Goal: Task Accomplishment & Management: Complete application form

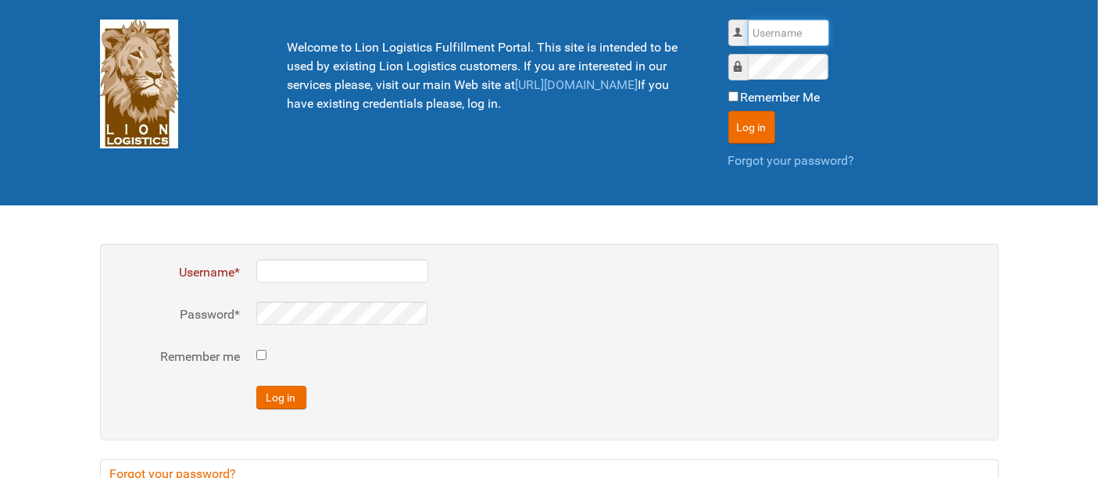
click at [786, 24] on input "Username" at bounding box center [788, 33] width 81 height 27
type input "al"
click at [728, 111] on button "Log in" at bounding box center [751, 127] width 47 height 33
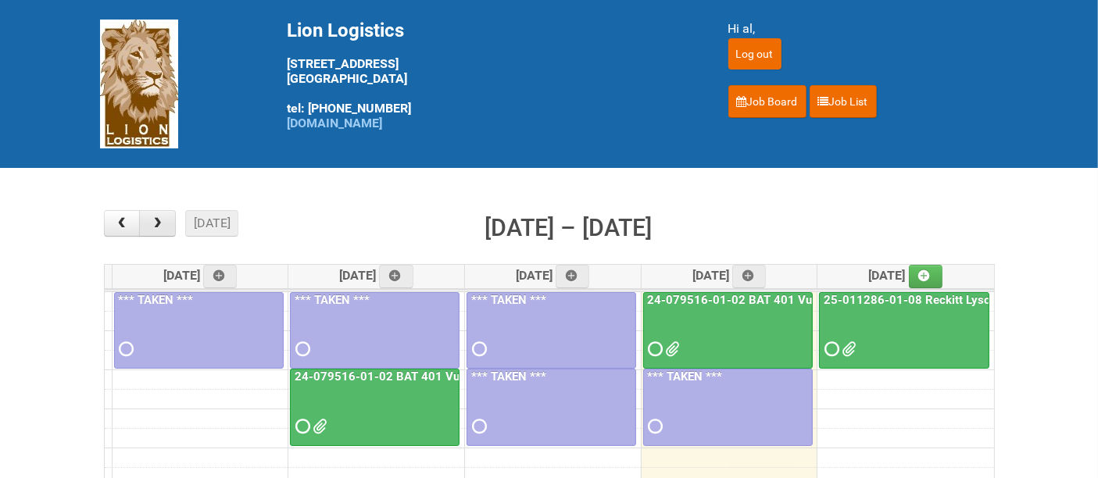
click at [167, 228] on button "button" at bounding box center [157, 223] width 37 height 27
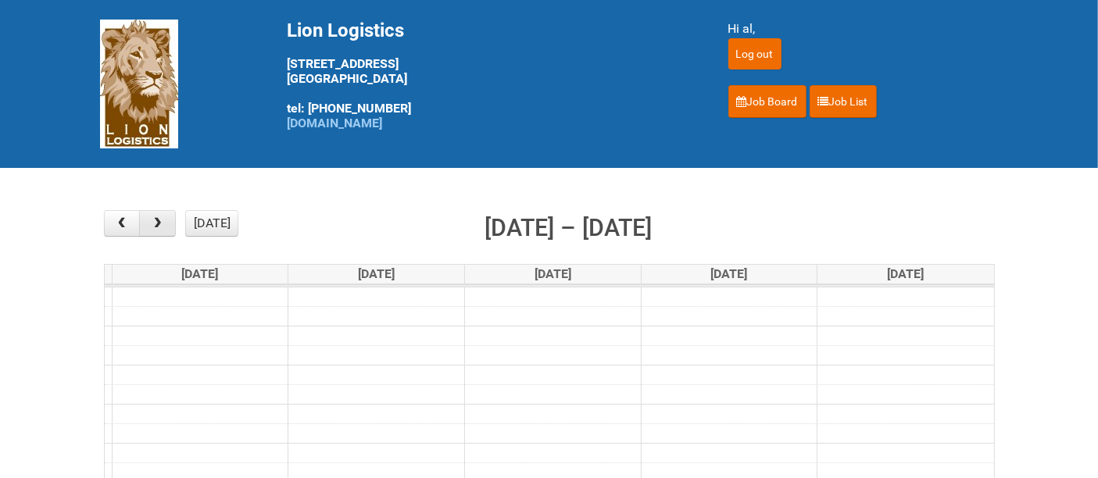
click at [167, 227] on button "button" at bounding box center [157, 223] width 37 height 27
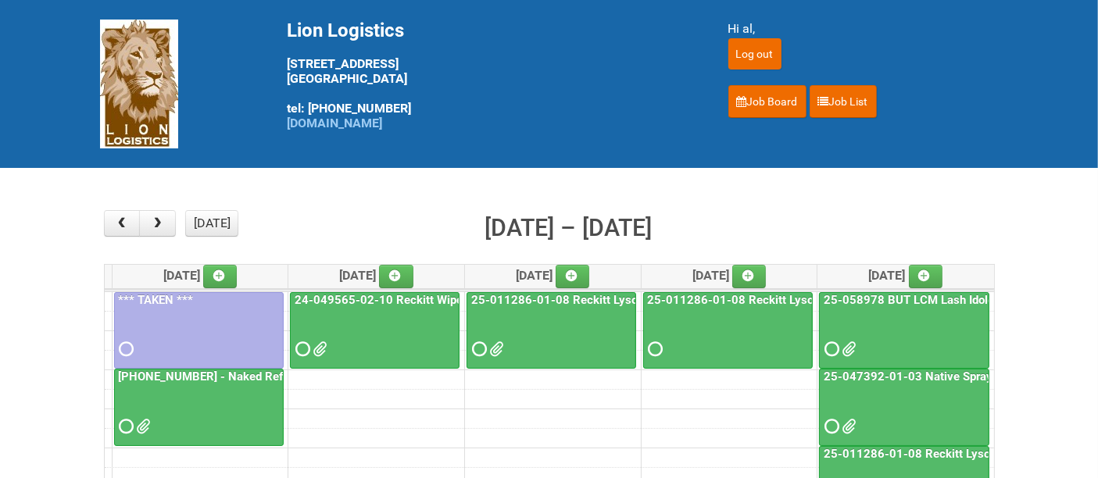
click at [891, 331] on div at bounding box center [904, 335] width 167 height 51
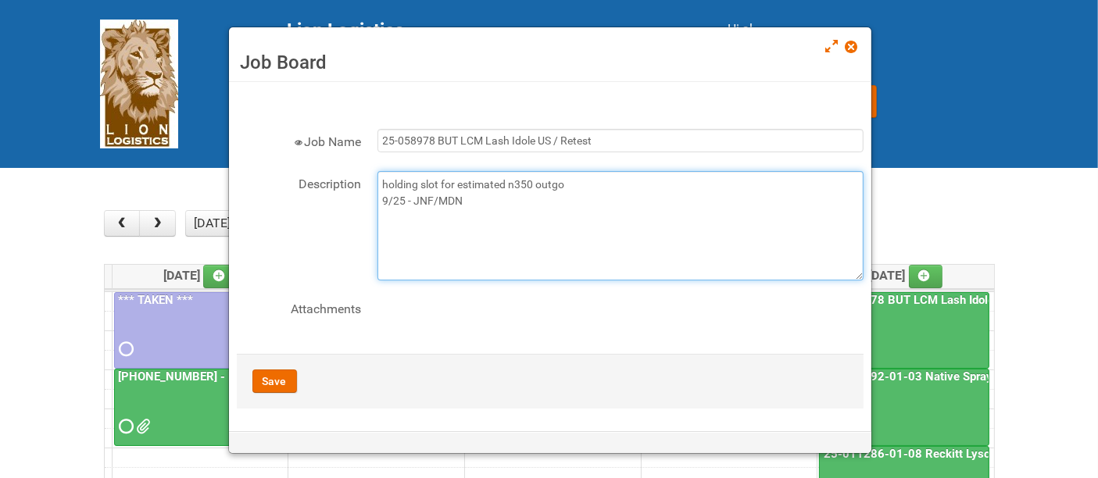
click at [543, 209] on textarea "holding slot for estimated n350 outgo 9/25 - JNF/MDN" at bounding box center [620, 225] width 486 height 109
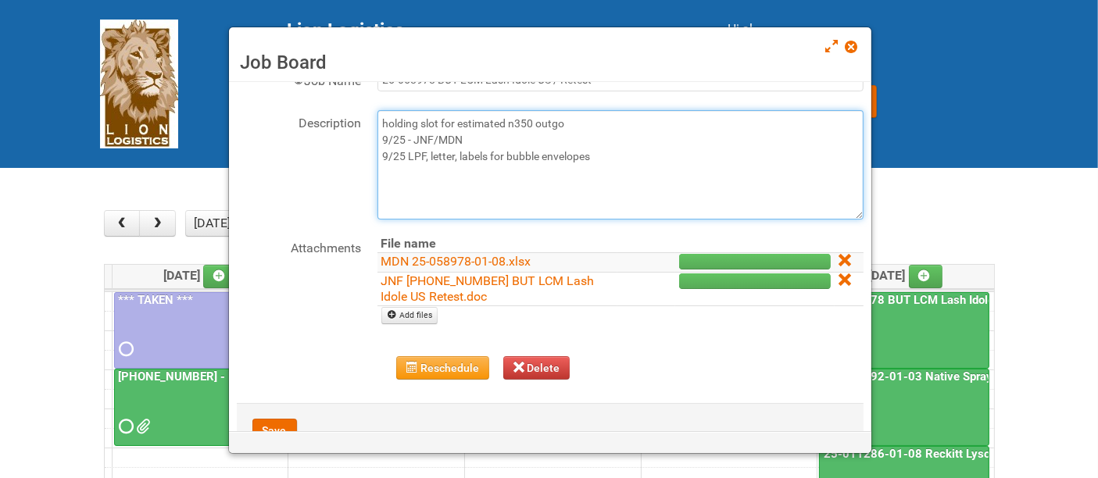
scroll to position [87, 0]
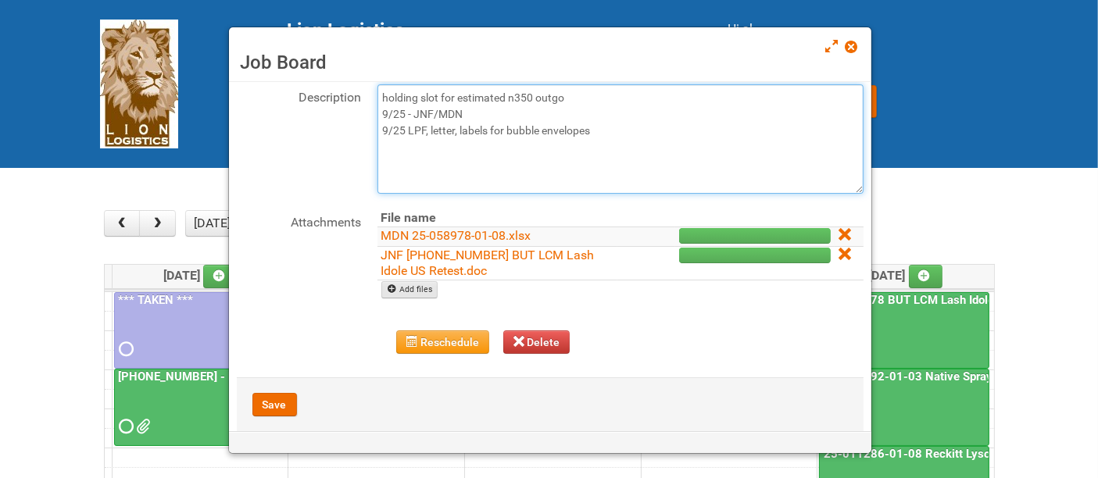
type textarea "holding slot for estimated n350 outgo 9/25 - JNF/MDN 9/25 LPF, letter, labels f…"
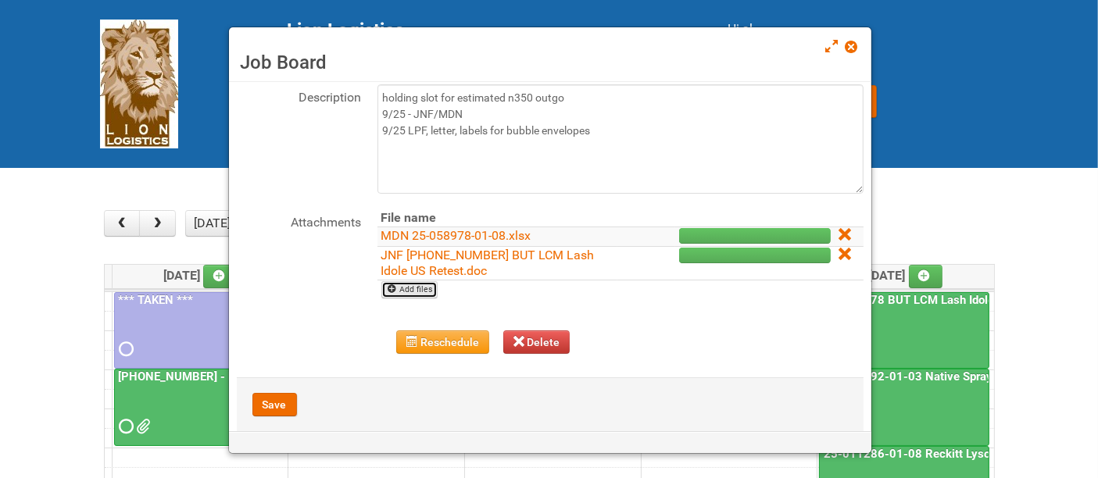
click at [421, 289] on link "Add files" at bounding box center [409, 289] width 57 height 17
type input "C:\fakepath\LPF 25-058978-01-08.xlsx"
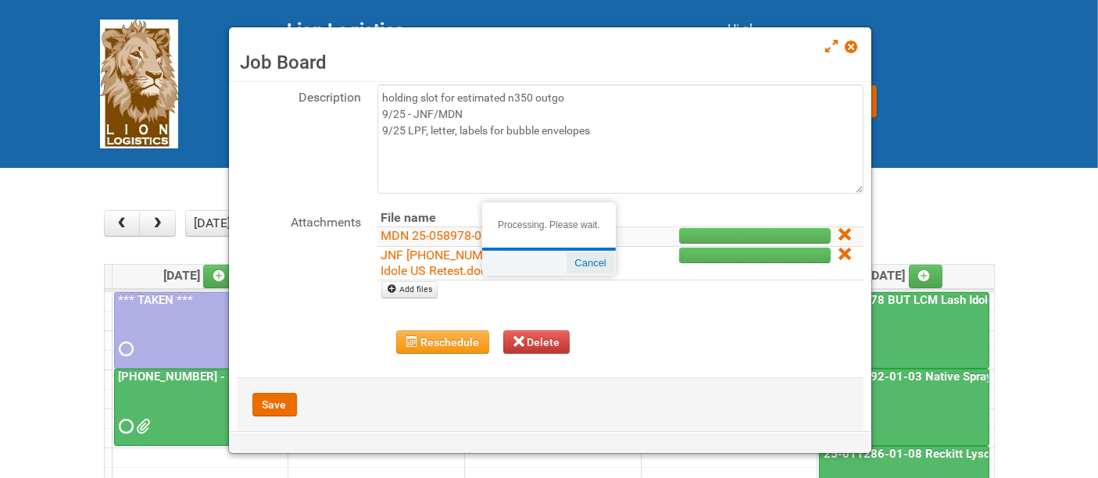
click at [579, 264] on button "Cancel" at bounding box center [590, 263] width 47 height 22
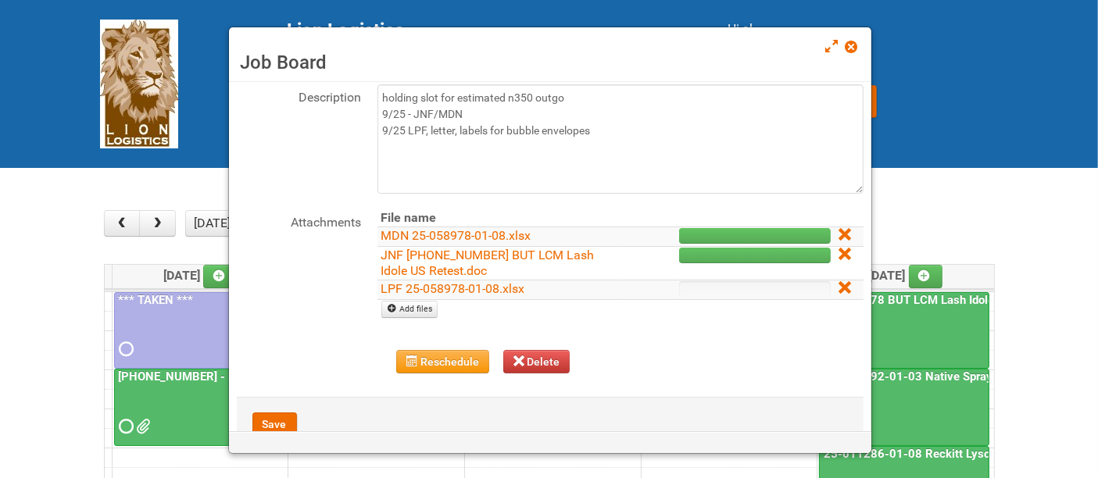
click at [839, 288] on icon at bounding box center [844, 287] width 11 height 11
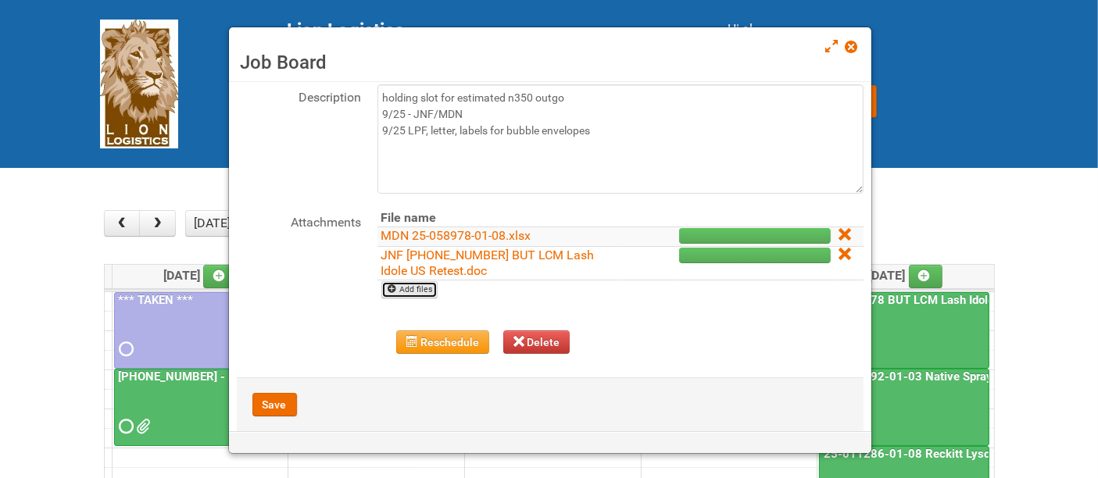
click at [411, 292] on link "Add files" at bounding box center [409, 289] width 57 height 17
type input "C:\fakepath\LPF 25-058978-01-08.xlsx"
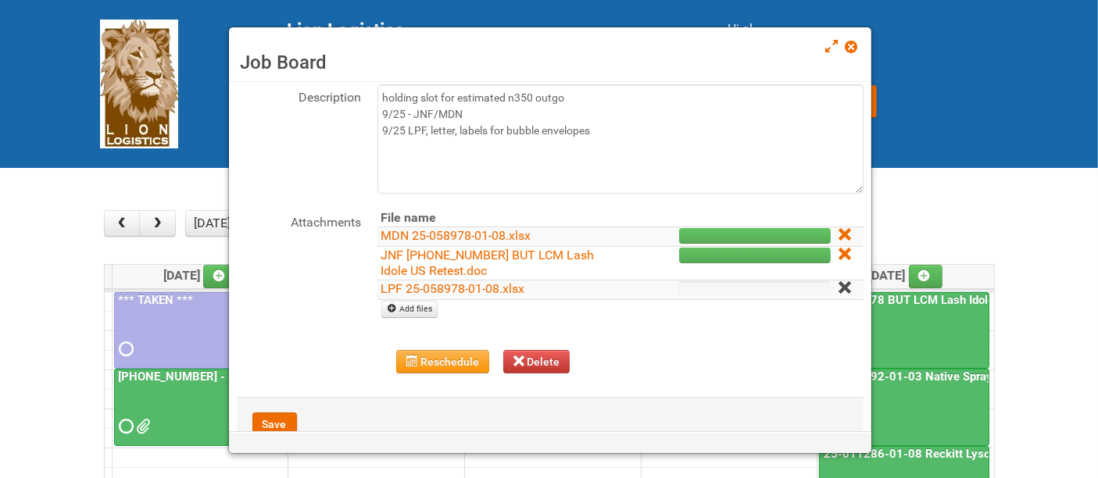
click at [839, 285] on icon at bounding box center [844, 287] width 11 height 11
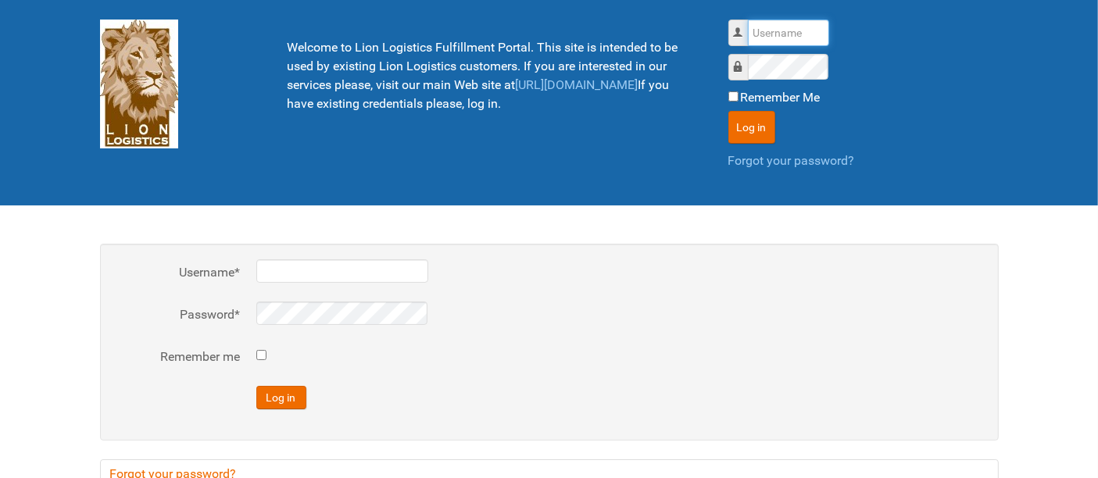
click at [766, 37] on input "Username" at bounding box center [788, 33] width 81 height 27
type input "al"
click at [728, 111] on button "Log in" at bounding box center [751, 127] width 47 height 33
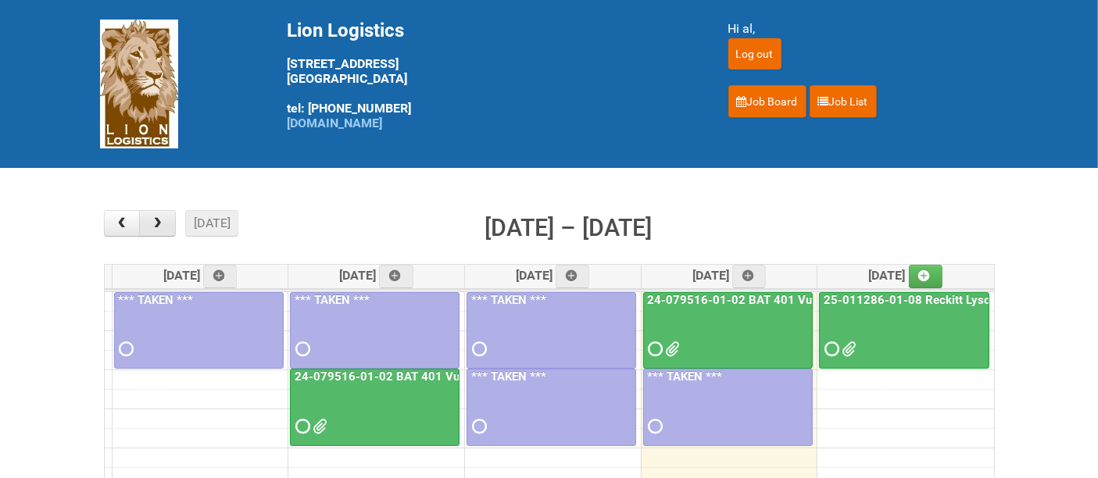
click at [156, 226] on span "button" at bounding box center [157, 223] width 15 height 13
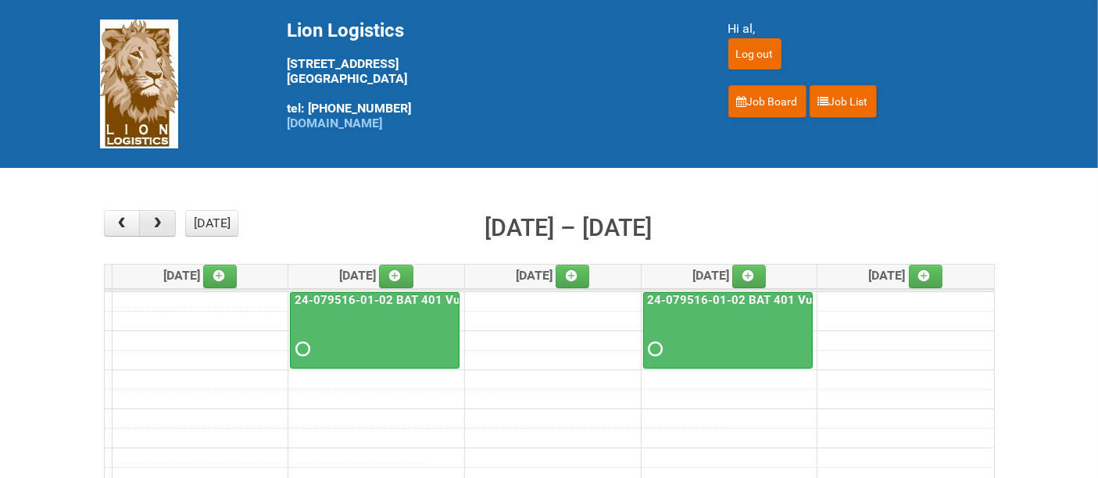
click at [156, 226] on span "button" at bounding box center [157, 223] width 15 height 13
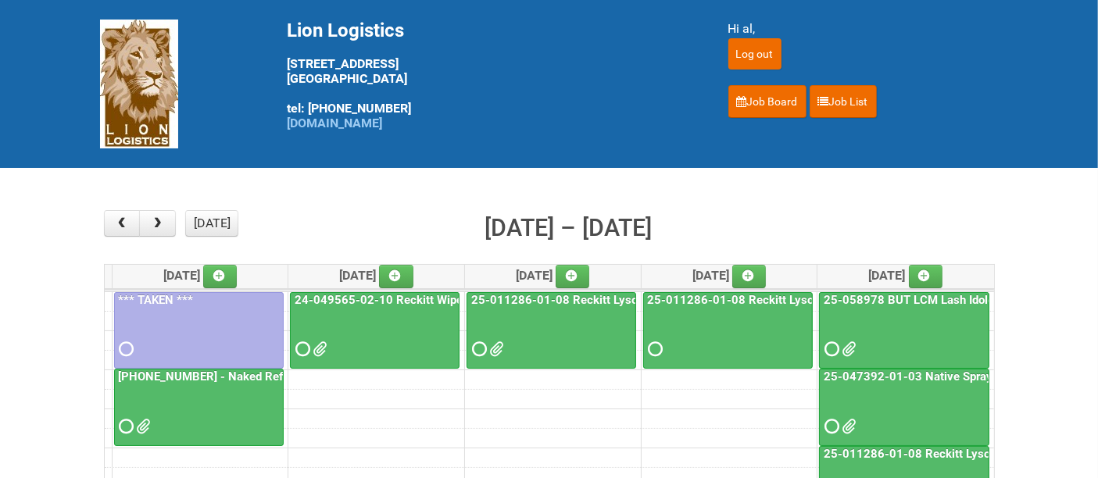
click at [902, 333] on div at bounding box center [904, 335] width 167 height 51
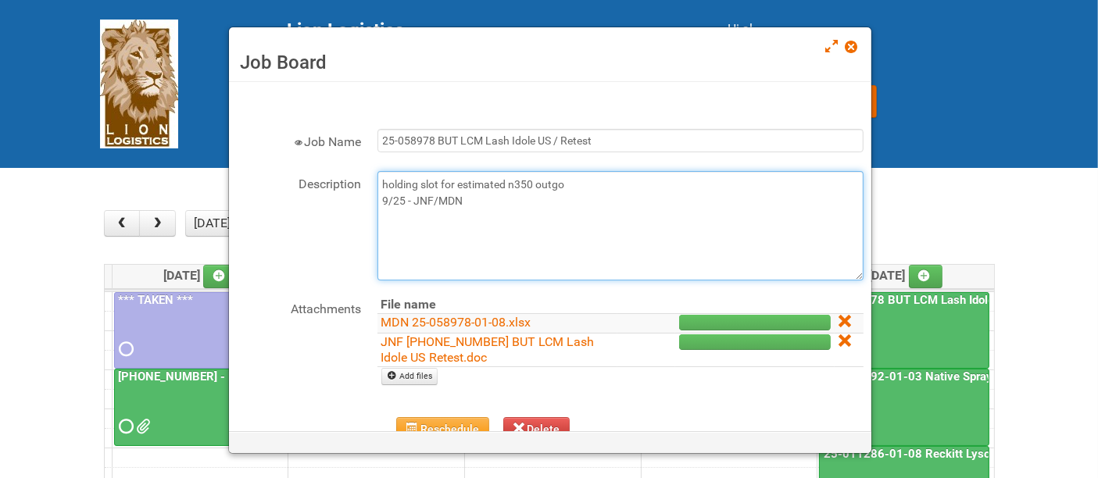
click at [520, 199] on textarea "holding slot for estimated n350 outgo 9/25 - JNF/MDN" at bounding box center [620, 225] width 486 height 109
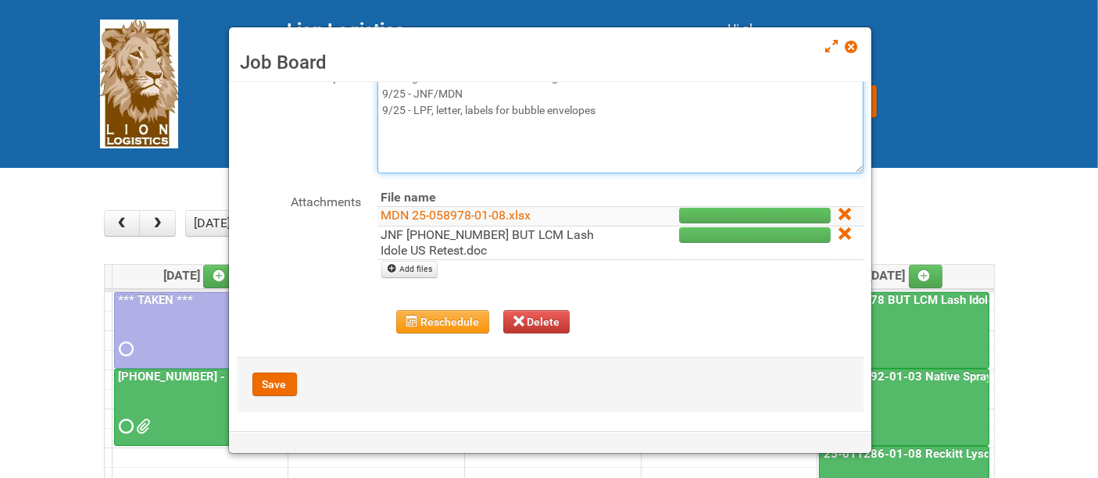
scroll to position [109, 0]
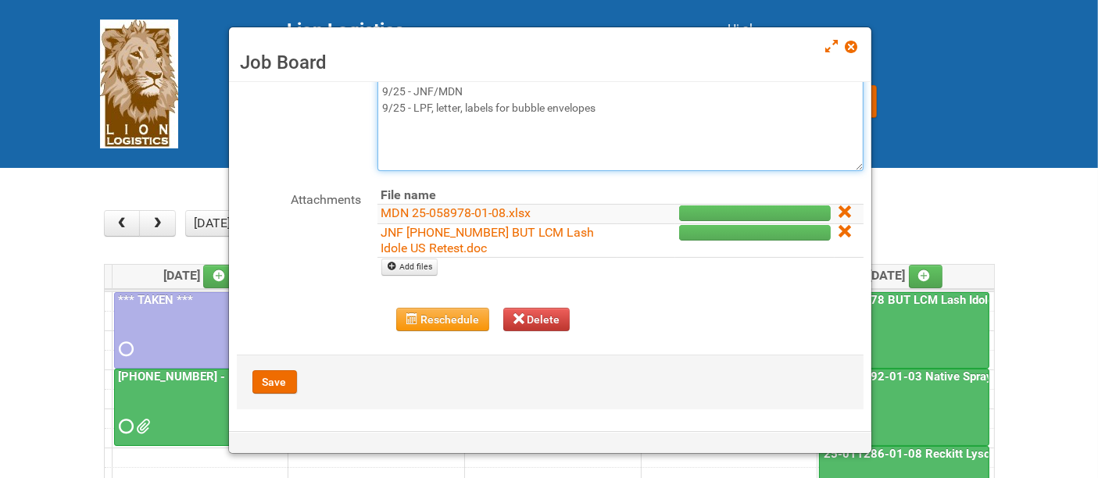
type textarea "holding slot for estimated n350 outgo 9/25 - JNF/MDN 9/25 - LPF, letter, labels…"
click at [414, 274] on div "Attachments File name MDN 25-058978-01-08.xlsx JNF 25-058978-01 BUT LCM Lash Id…" at bounding box center [550, 239] width 627 height 105
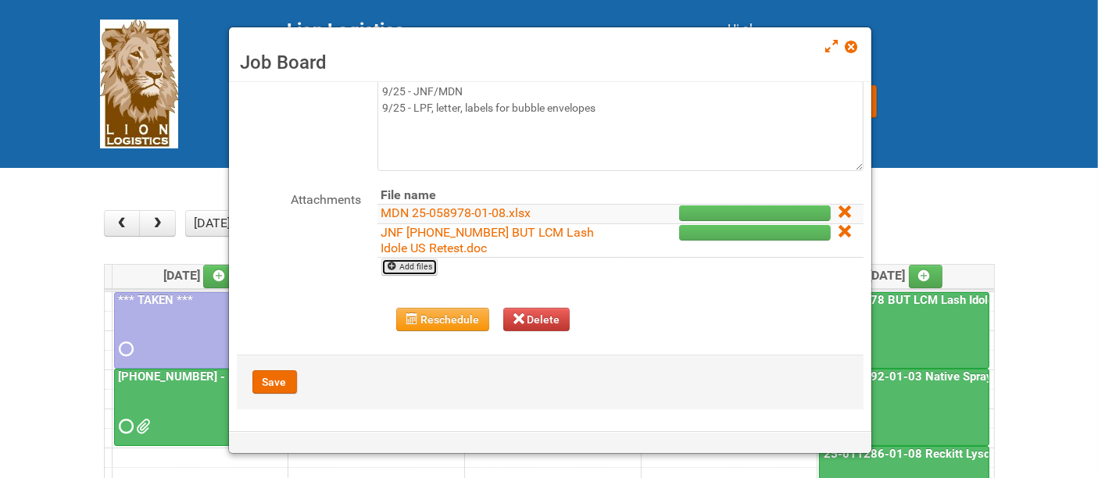
click at [415, 268] on link "Add files" at bounding box center [409, 267] width 57 height 17
type input "C:\fakepath\LPF 25-058978-01-08.xlsx"
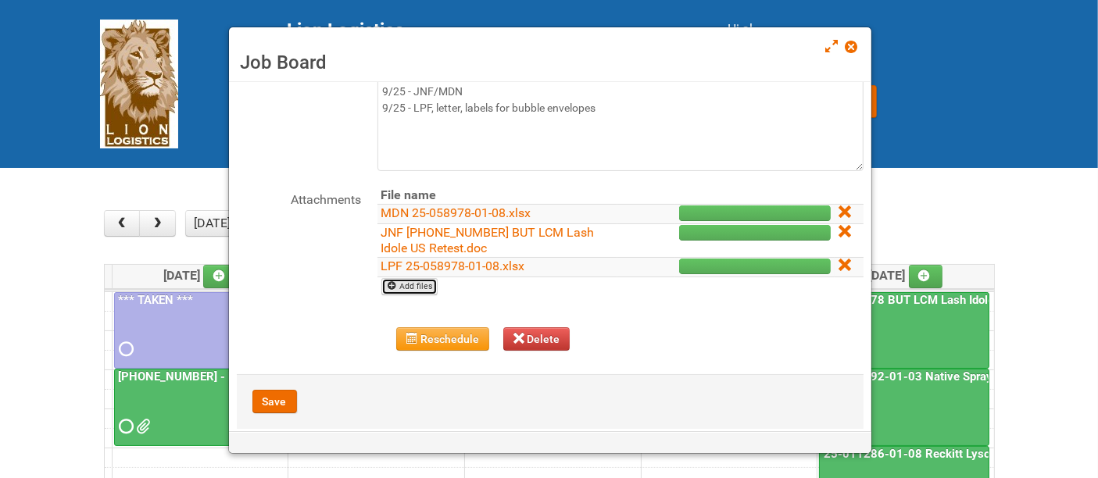
click at [419, 286] on link "Add files" at bounding box center [409, 286] width 57 height 17
type input "C:\fakepath\CELL 1.pdf"
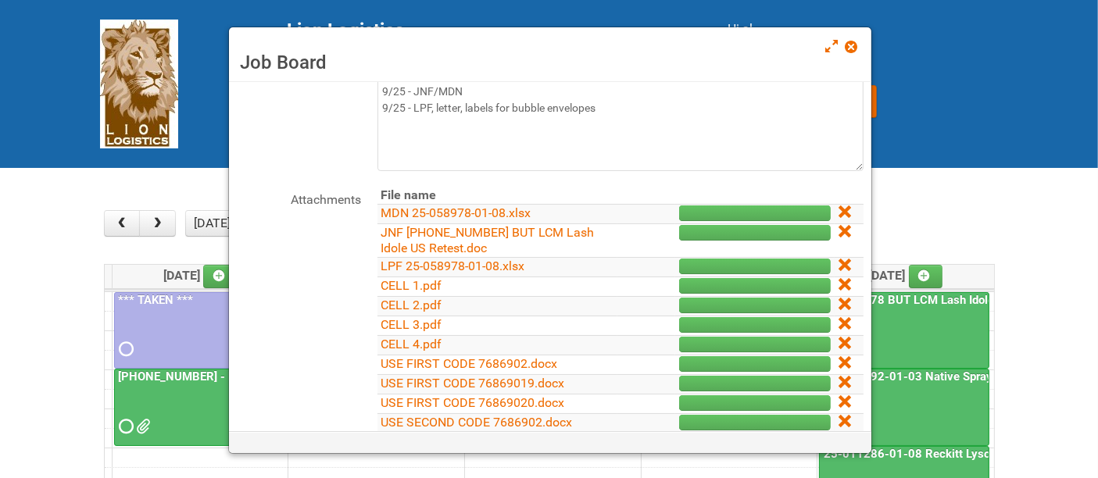
scroll to position [321, 0]
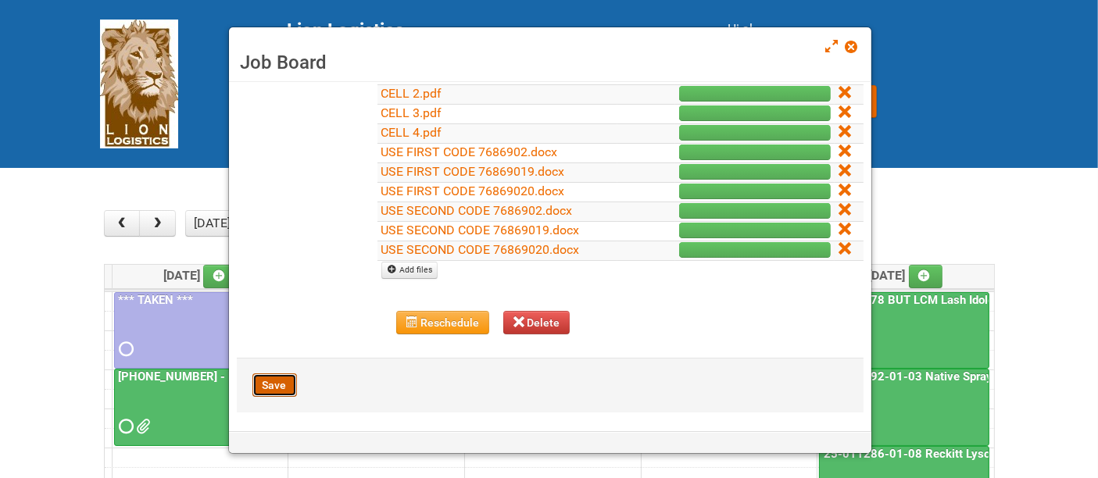
click at [270, 378] on button "Save" at bounding box center [274, 385] width 45 height 23
